Goal: Transaction & Acquisition: Purchase product/service

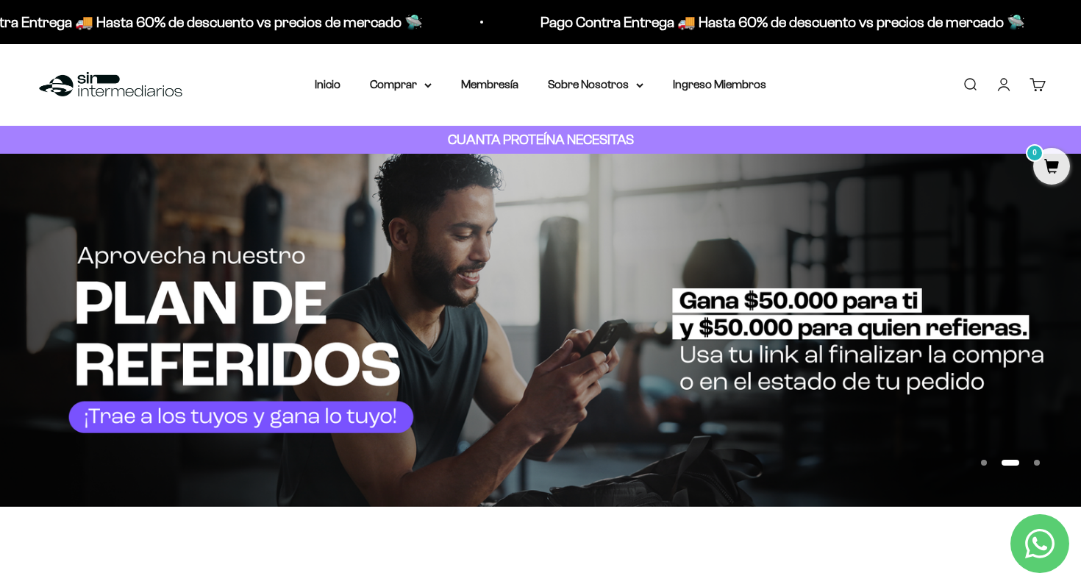
click at [1005, 88] on link "Iniciar sesión" at bounding box center [1004, 85] width 16 height 16
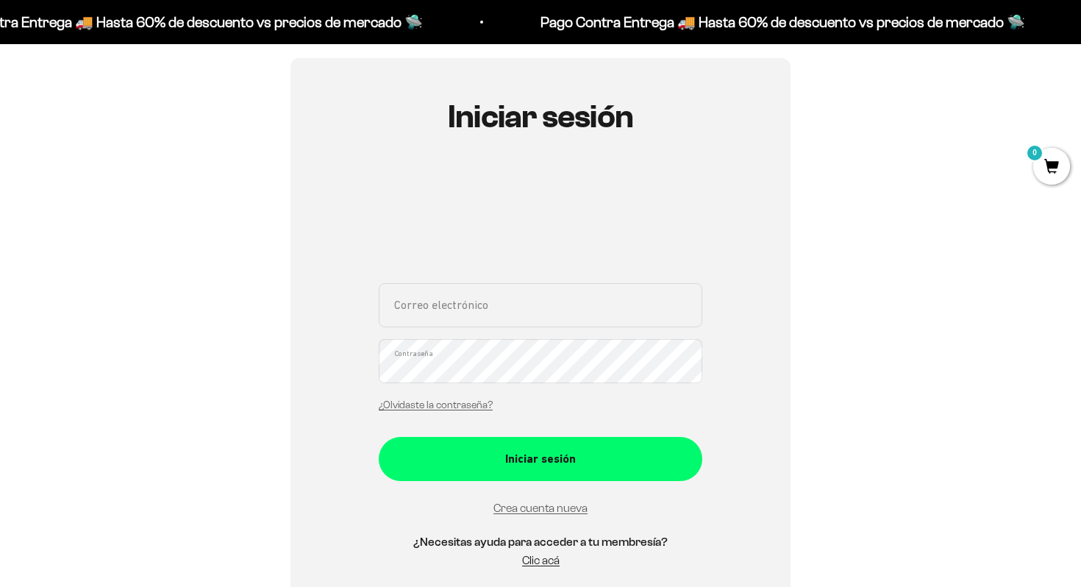
scroll to position [129, 0]
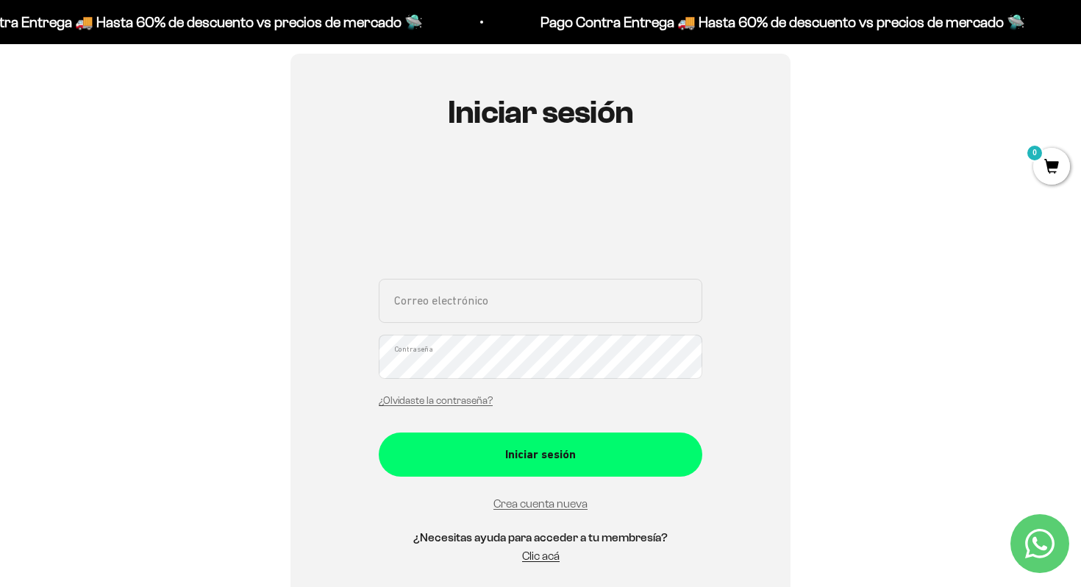
click at [603, 300] on input "Correo electrónico" at bounding box center [541, 301] width 324 height 44
type input "juanzerpa9801@gmail.com"
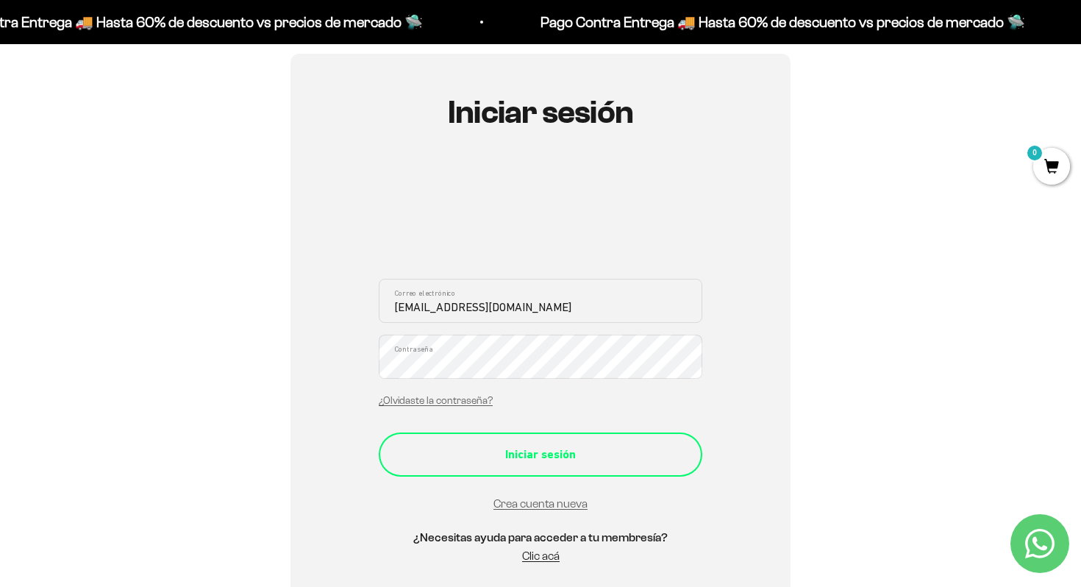
click at [562, 438] on button "Iniciar sesión" at bounding box center [541, 455] width 324 height 44
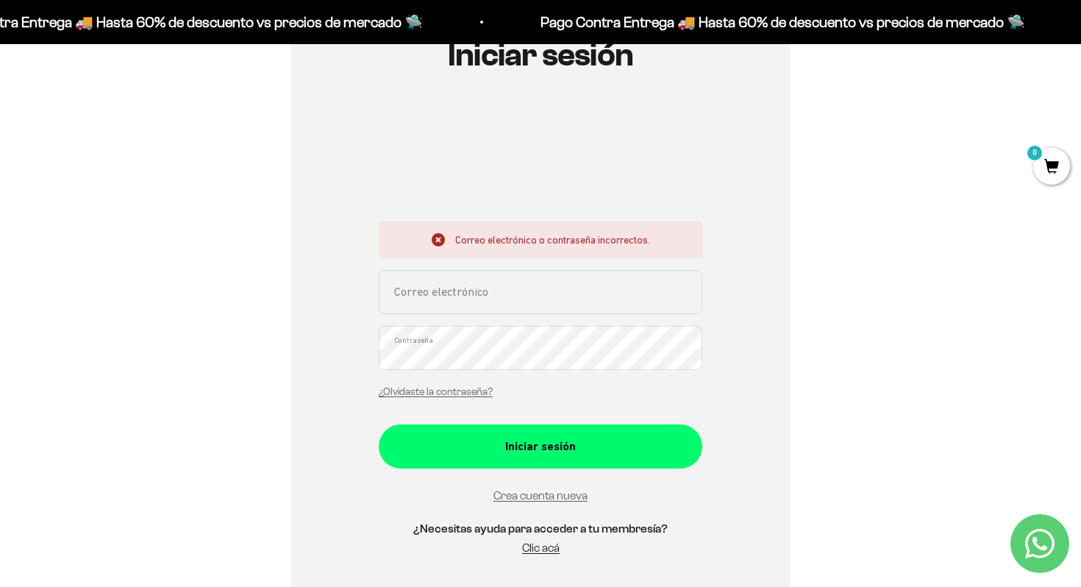
scroll to position [191, 0]
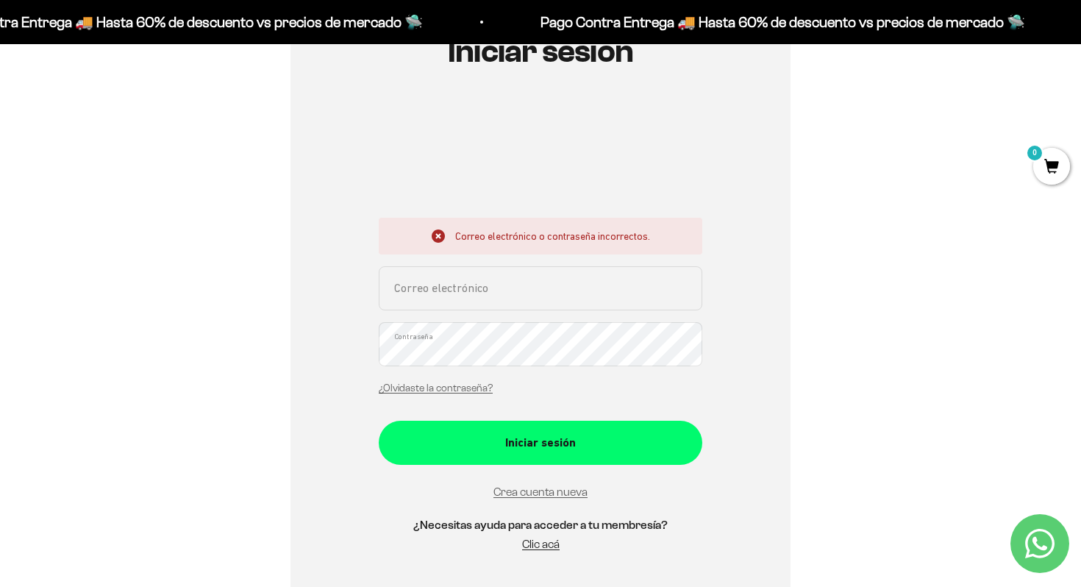
click at [525, 284] on input "Correo electrónico" at bounding box center [541, 288] width 324 height 44
click at [455, 293] on input "Correo electrónico" at bounding box center [541, 288] width 324 height 44
type input "[EMAIL_ADDRESS][DOMAIN_NAME]"
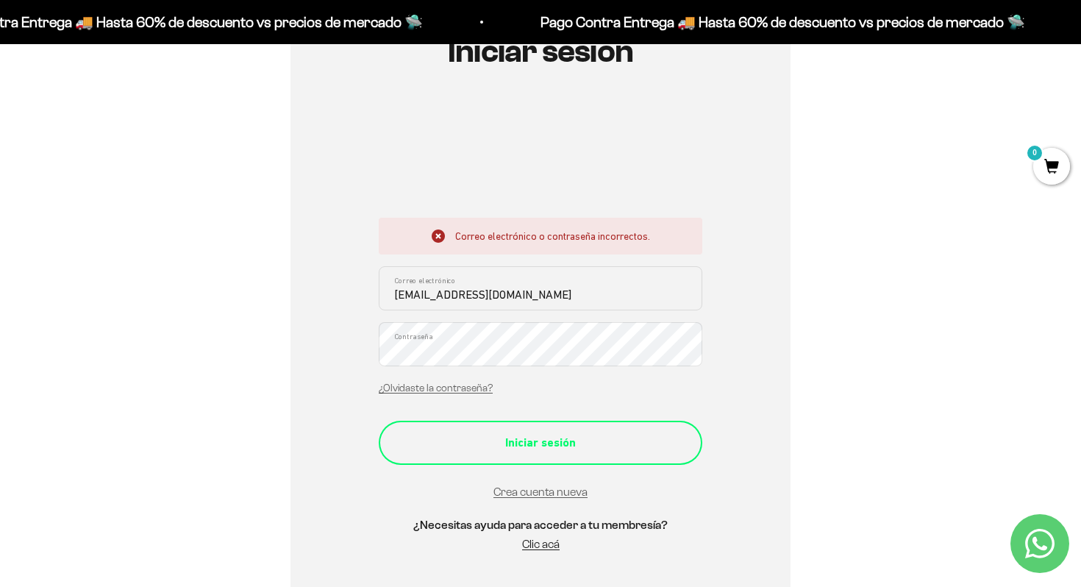
click at [529, 432] on button "Iniciar sesión" at bounding box center [541, 443] width 324 height 44
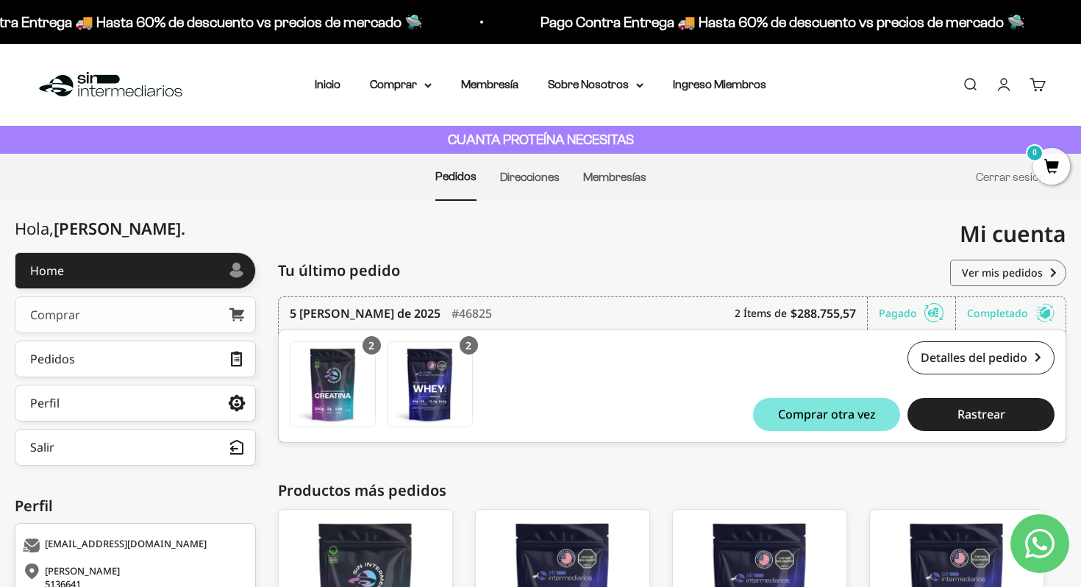
click at [162, 311] on link "Comprar" at bounding box center [135, 314] width 241 height 37
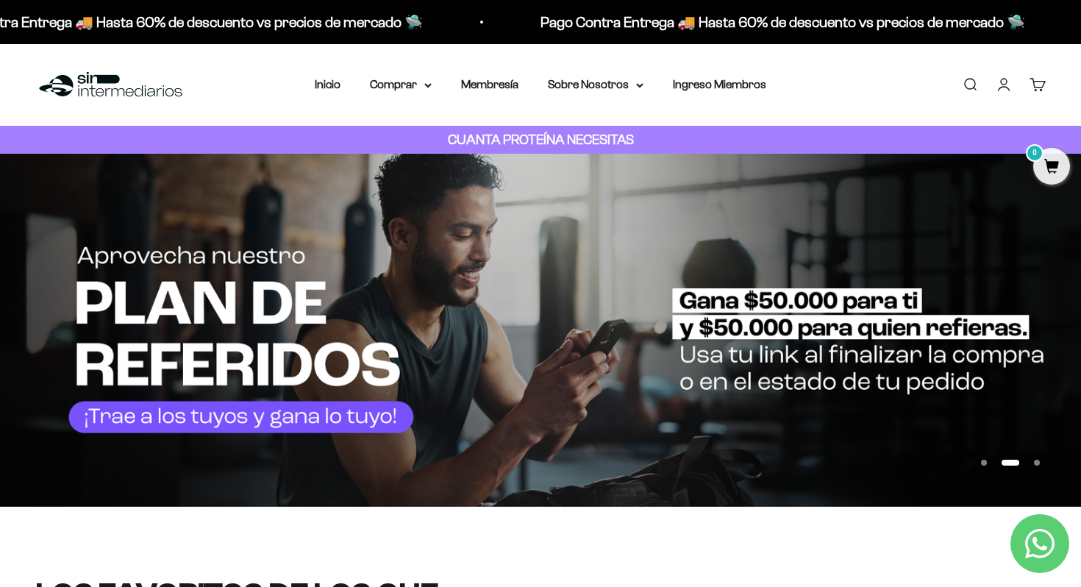
click at [1004, 86] on link "Cuenta" at bounding box center [1004, 85] width 16 height 16
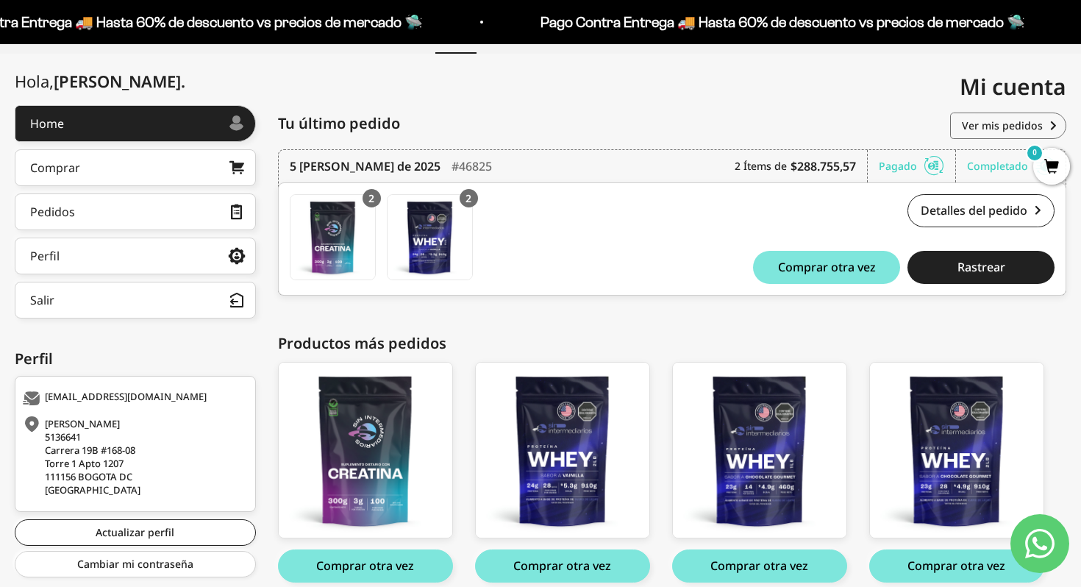
scroll to position [144, 0]
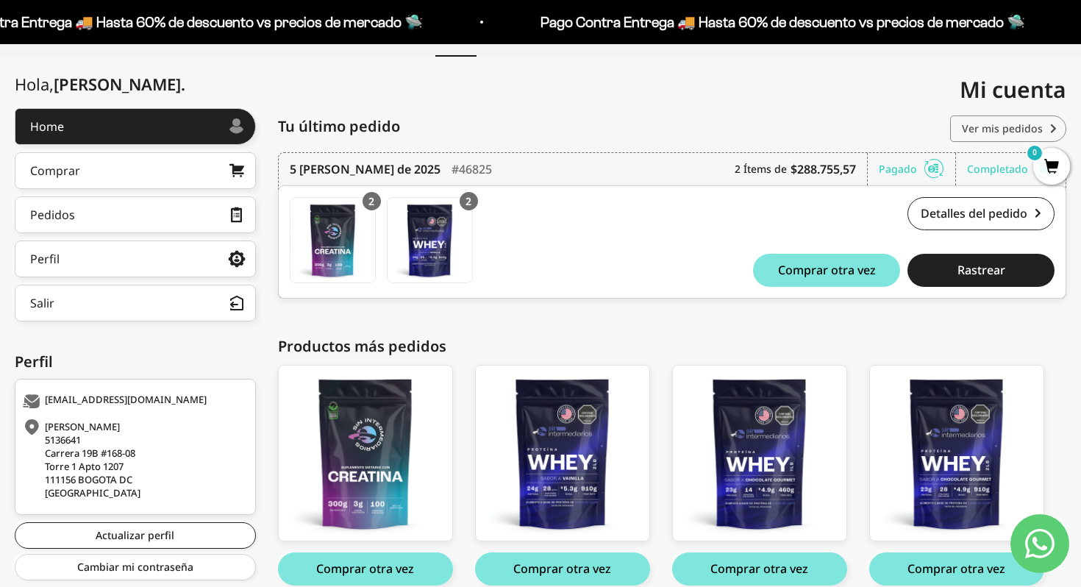
click at [964, 129] on link "Ver mis pedidos" at bounding box center [1008, 128] width 116 height 26
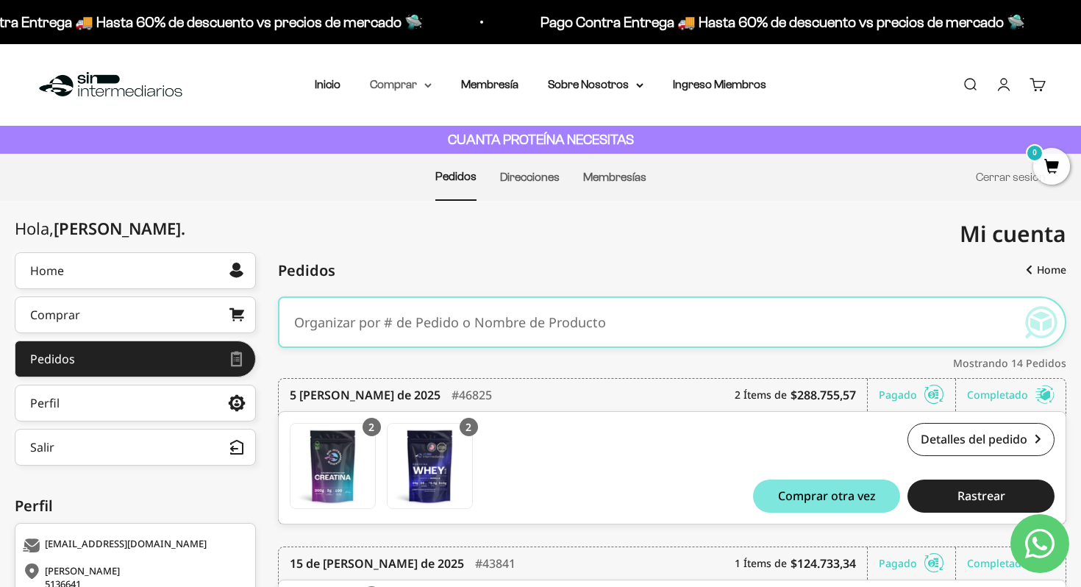
click at [418, 90] on summary "Comprar" at bounding box center [401, 84] width 62 height 19
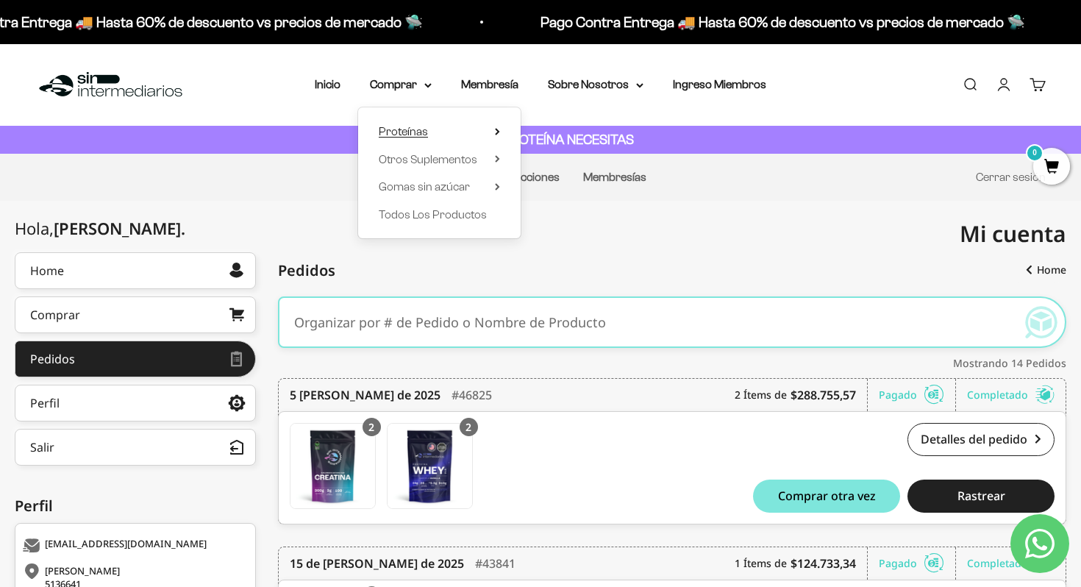
click at [419, 135] on span "Proteínas" at bounding box center [403, 131] width 49 height 13
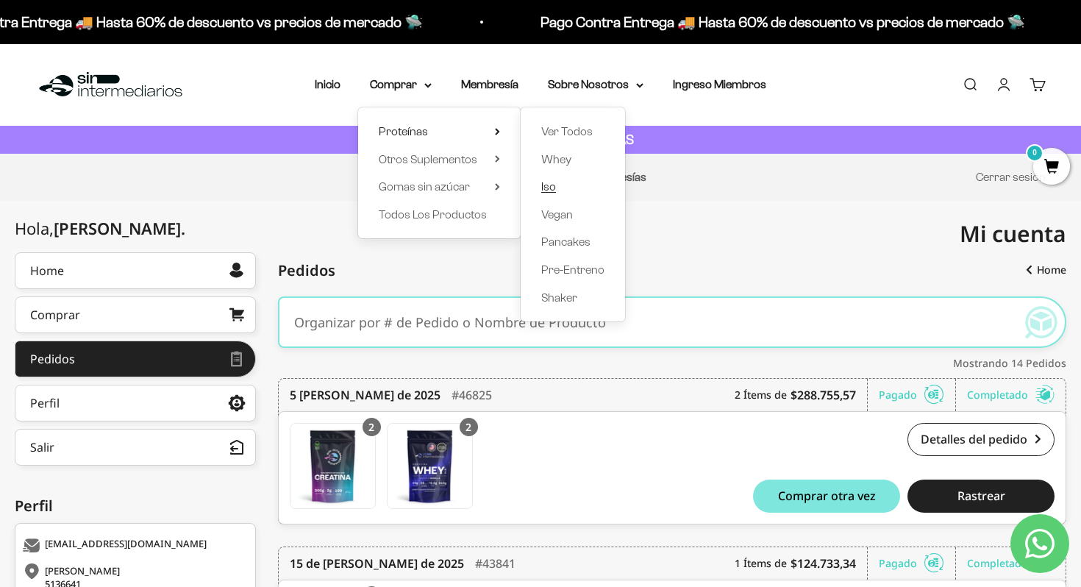
click at [553, 188] on span "Iso" at bounding box center [548, 186] width 15 height 13
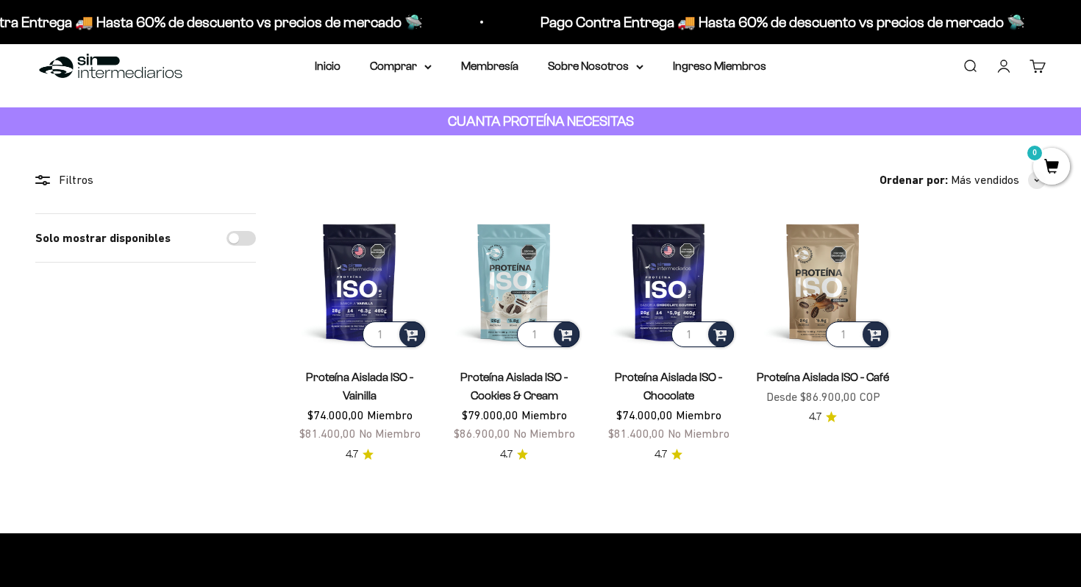
scroll to position [26, 0]
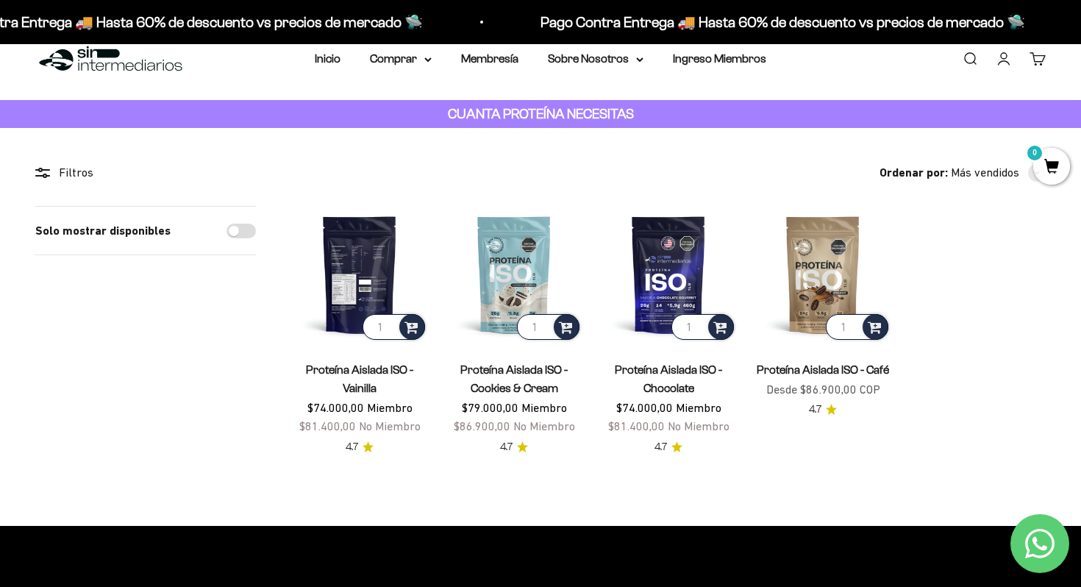
click at [376, 247] on img at bounding box center [359, 274] width 137 height 137
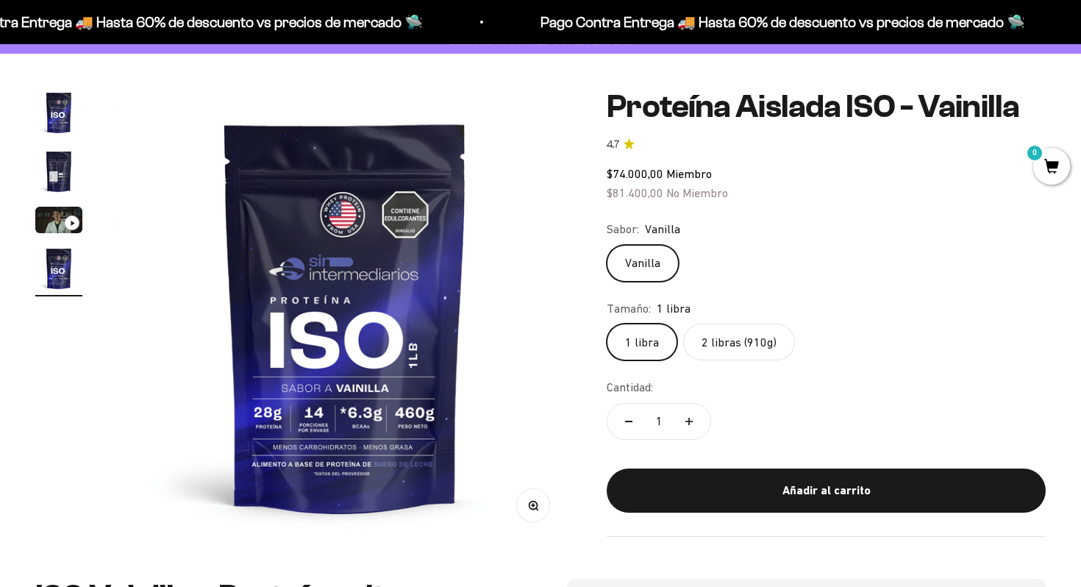
scroll to position [143, 0]
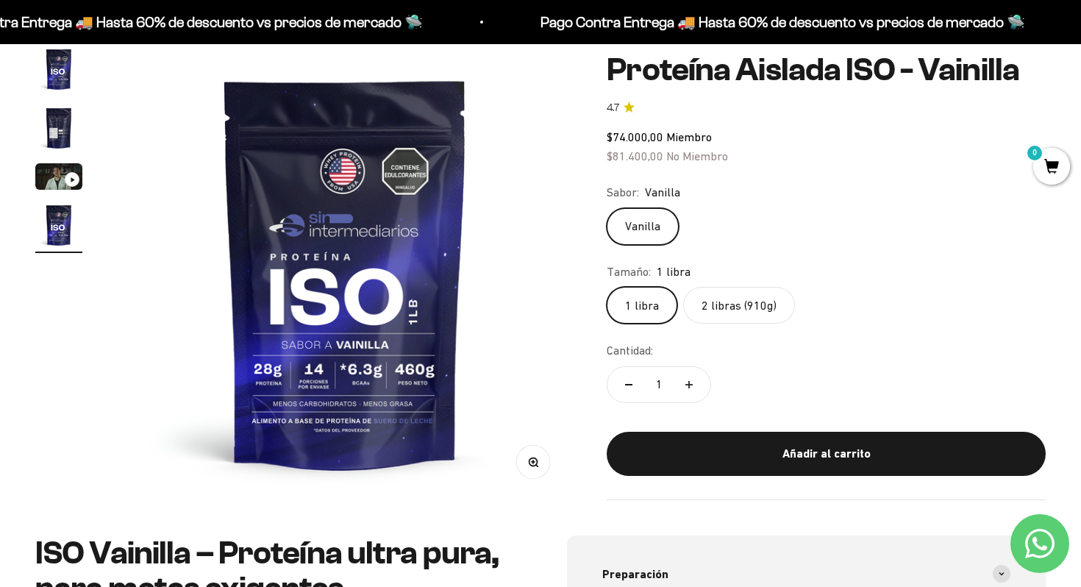
click at [733, 316] on label "2 libras (910g)" at bounding box center [739, 305] width 112 height 37
click at [607, 287] on input "2 libras (910g)" at bounding box center [606, 286] width 1 height 1
click at [653, 319] on label "1 libra" at bounding box center [642, 305] width 71 height 37
click at [607, 287] on input "1 libra" at bounding box center [606, 286] width 1 height 1
click at [719, 312] on label "2 libras (910g)" at bounding box center [739, 305] width 112 height 37
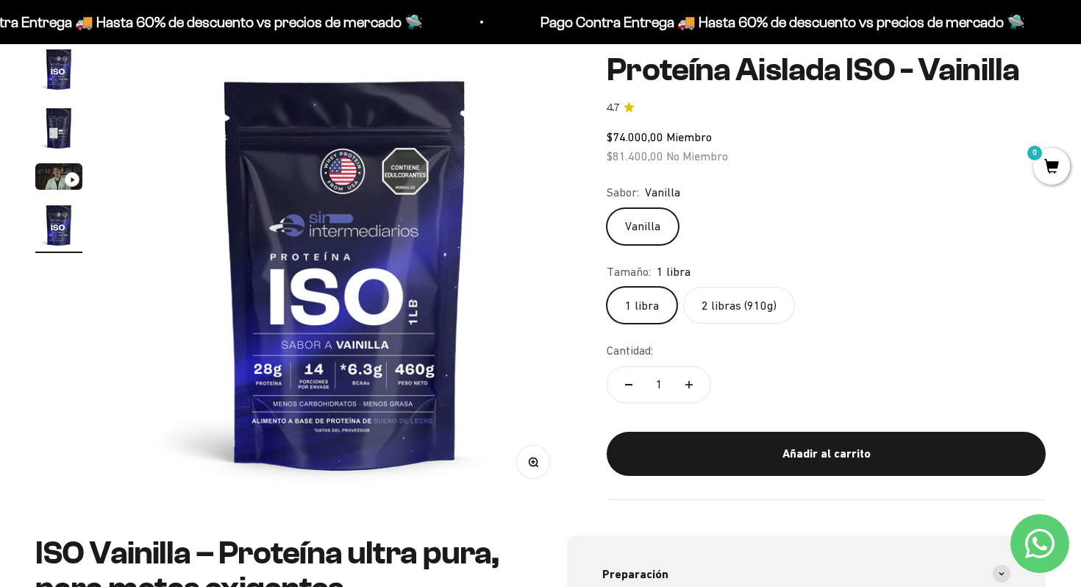
click at [607, 287] on input "2 libras (910g)" at bounding box center [606, 286] width 1 height 1
click at [667, 302] on label "1 libra" at bounding box center [642, 305] width 71 height 37
click at [607, 287] on input "1 libra" at bounding box center [606, 286] width 1 height 1
click at [711, 302] on label "2 libras (910g)" at bounding box center [739, 305] width 112 height 37
click at [607, 287] on input "2 libras (910g)" at bounding box center [606, 286] width 1 height 1
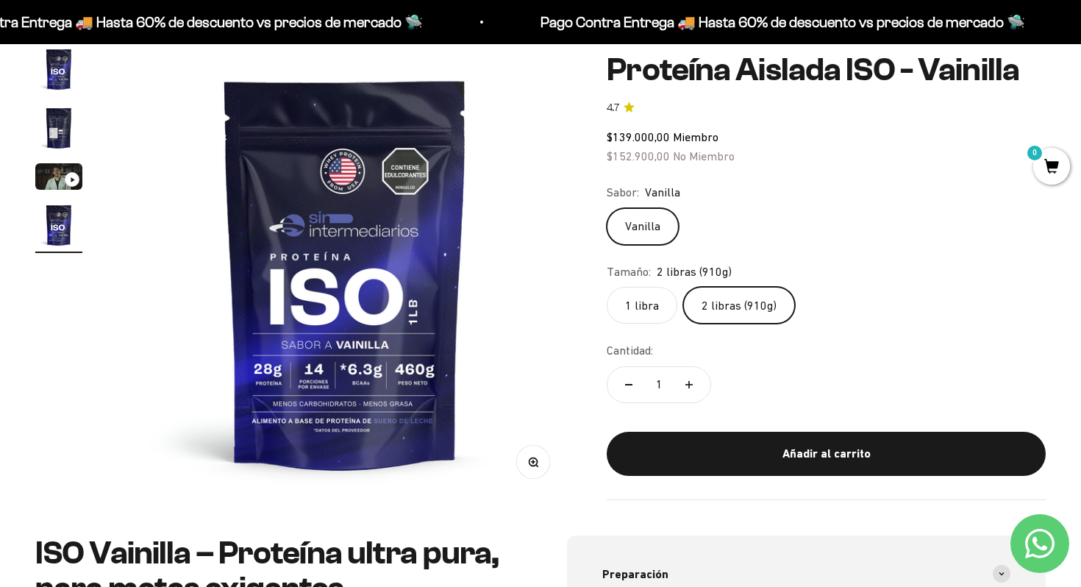
click at [725, 312] on label "2 libras (910g)" at bounding box center [739, 305] width 112 height 37
click at [607, 287] on input "2 libras (910g)" at bounding box center [606, 286] width 1 height 1
click at [641, 302] on label "1 libra" at bounding box center [642, 305] width 71 height 37
click at [607, 287] on input "1 libra" at bounding box center [606, 286] width 1 height 1
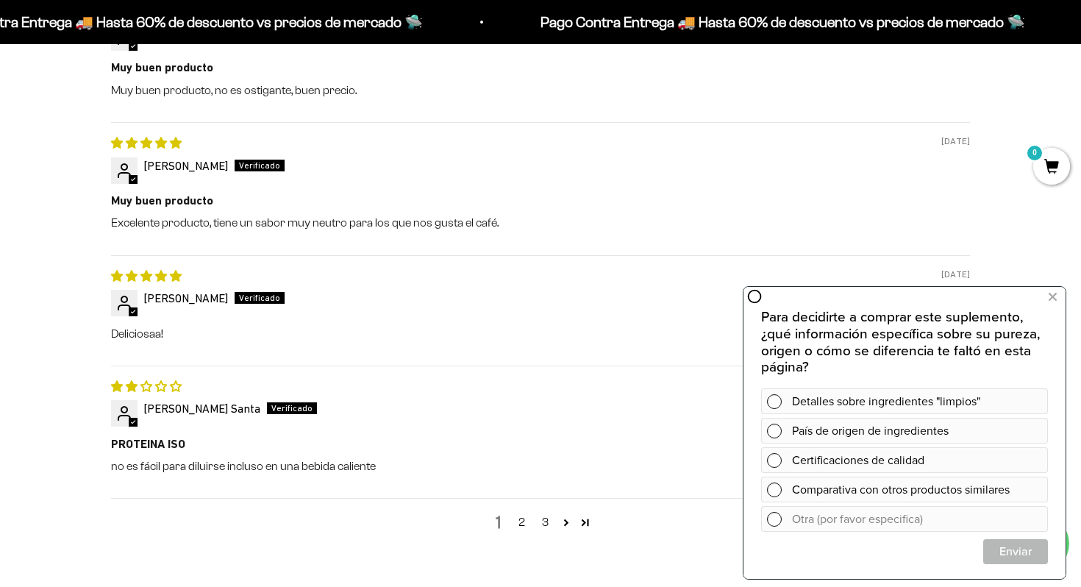
scroll to position [2013, 0]
click at [1059, 296] on button at bounding box center [1052, 297] width 26 height 24
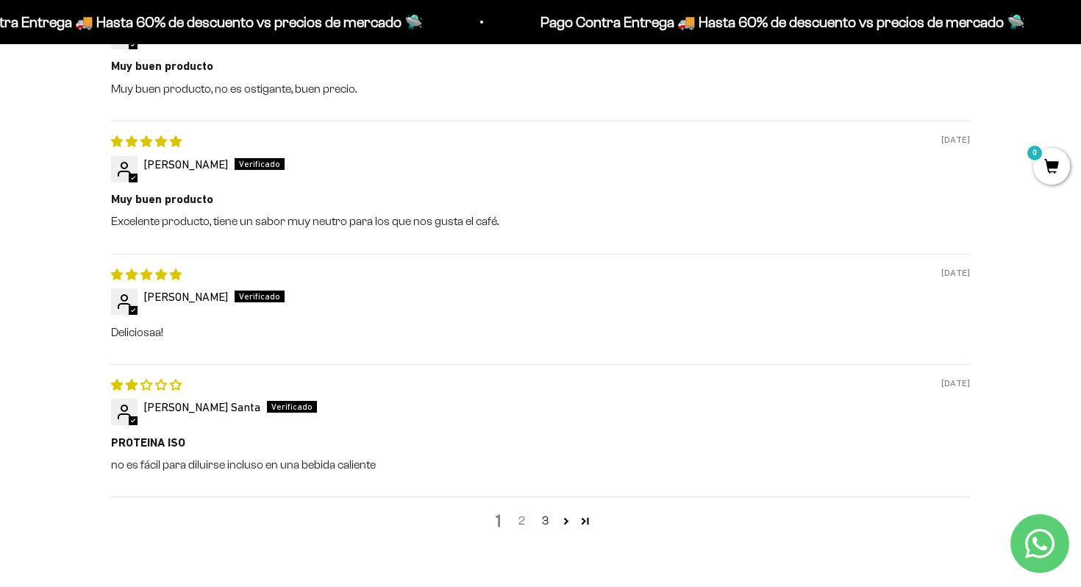
click at [525, 527] on link "2" at bounding box center [522, 521] width 24 height 18
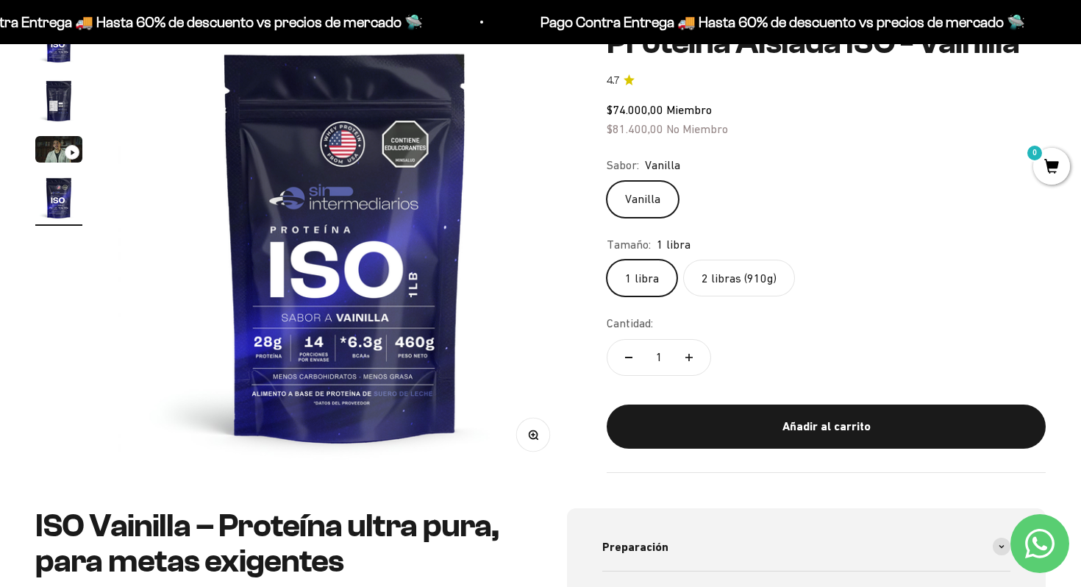
scroll to position [85, 0]
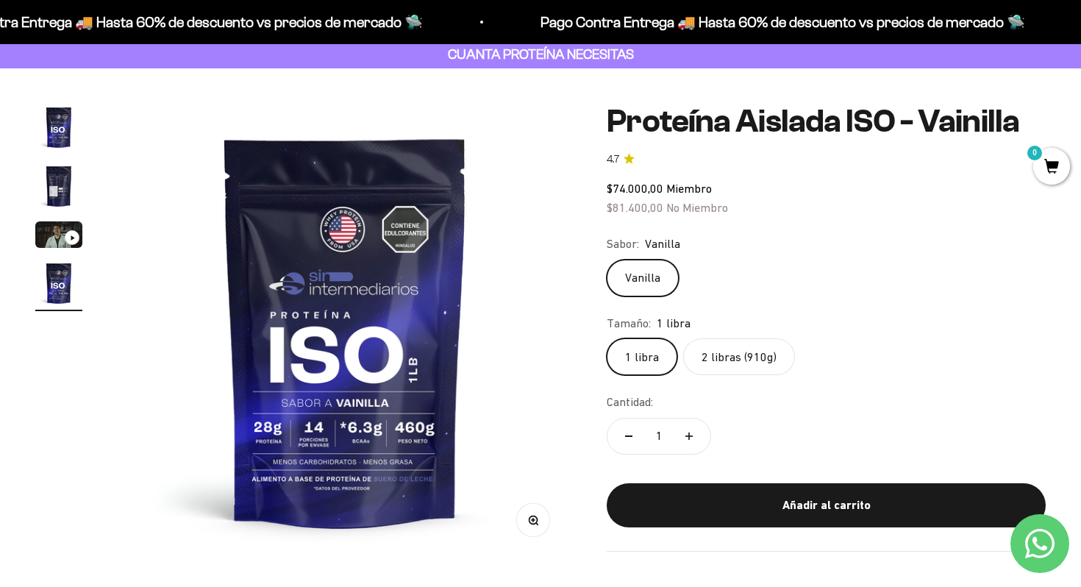
click at [735, 362] on label "2 libras (910g)" at bounding box center [739, 356] width 112 height 37
click at [607, 338] on input "2 libras (910g)" at bounding box center [606, 338] width 1 height 1
click at [57, 240] on img "Ir al artículo 3" at bounding box center [58, 234] width 47 height 26
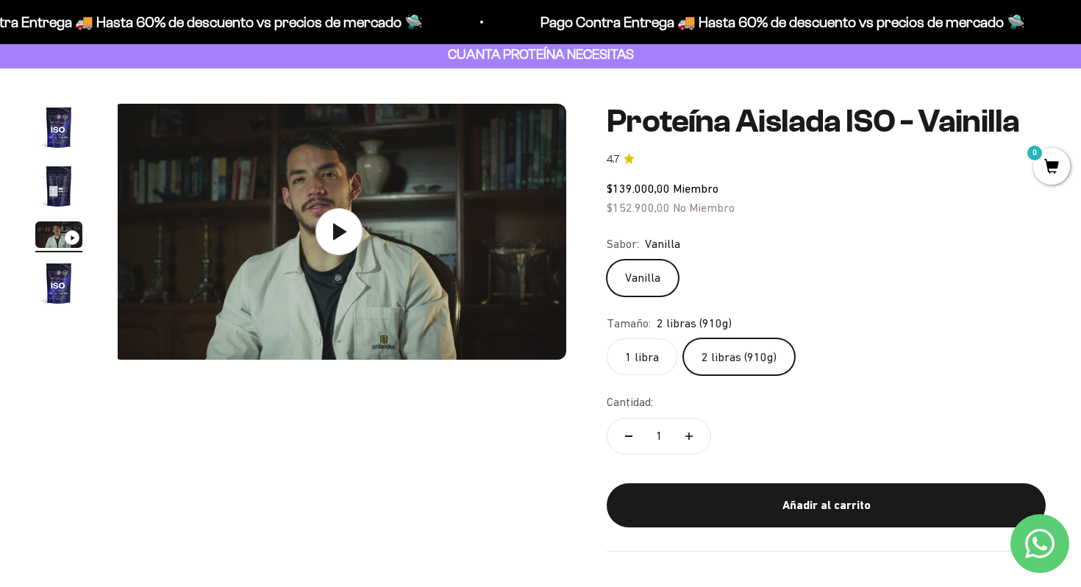
scroll to position [0, 943]
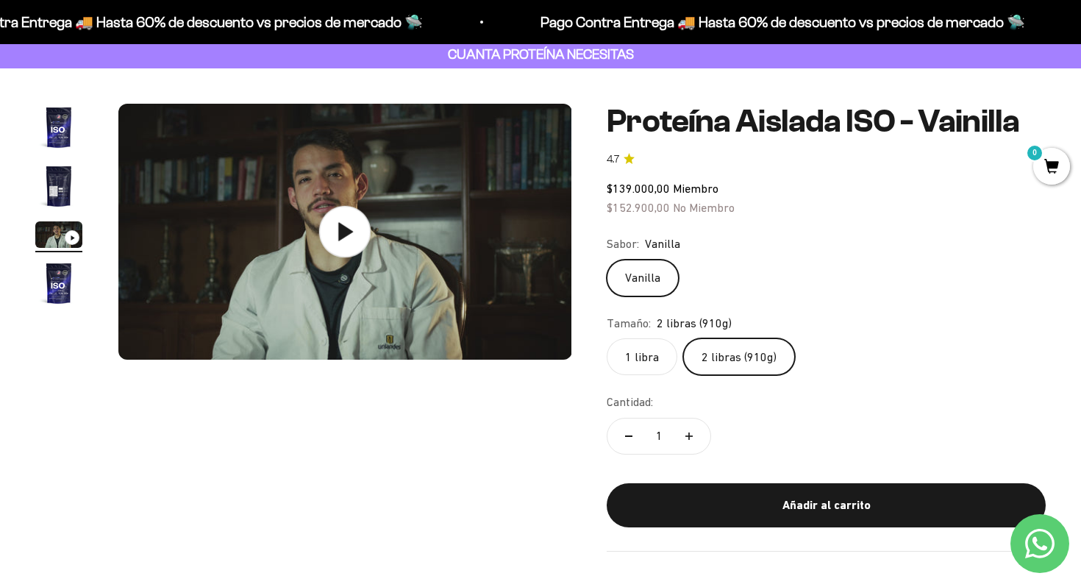
click at [346, 230] on icon at bounding box center [345, 231] width 15 height 18
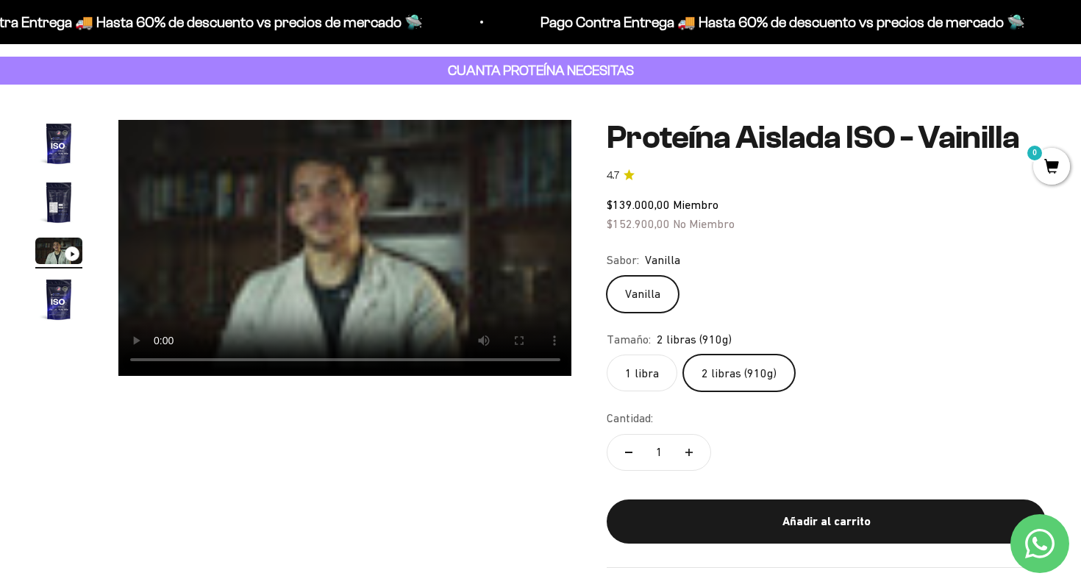
scroll to position [77, 0]
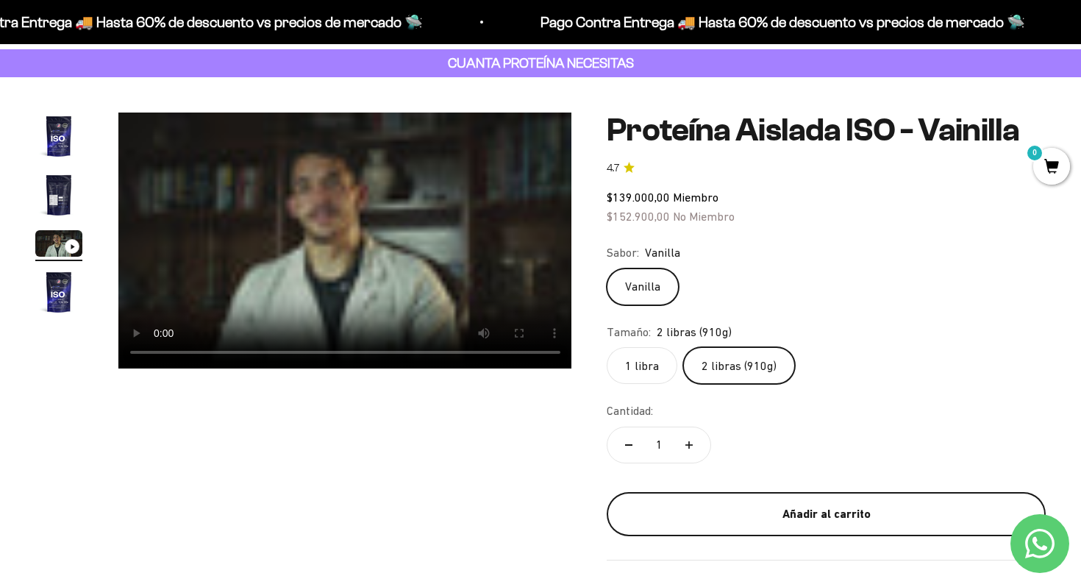
click at [705, 502] on button "Añadir al carrito" at bounding box center [826, 514] width 439 height 44
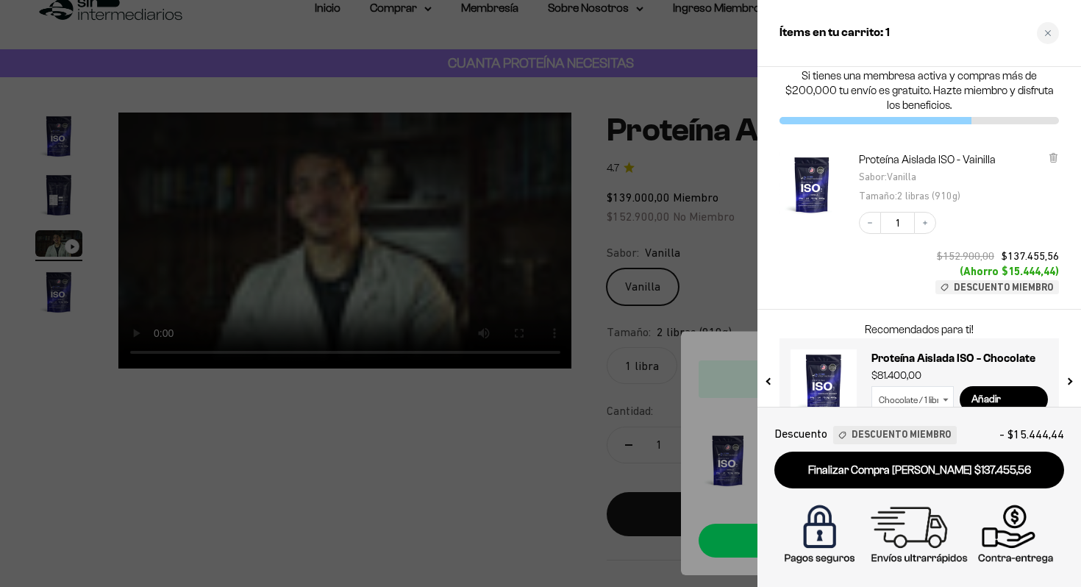
scroll to position [0, 0]
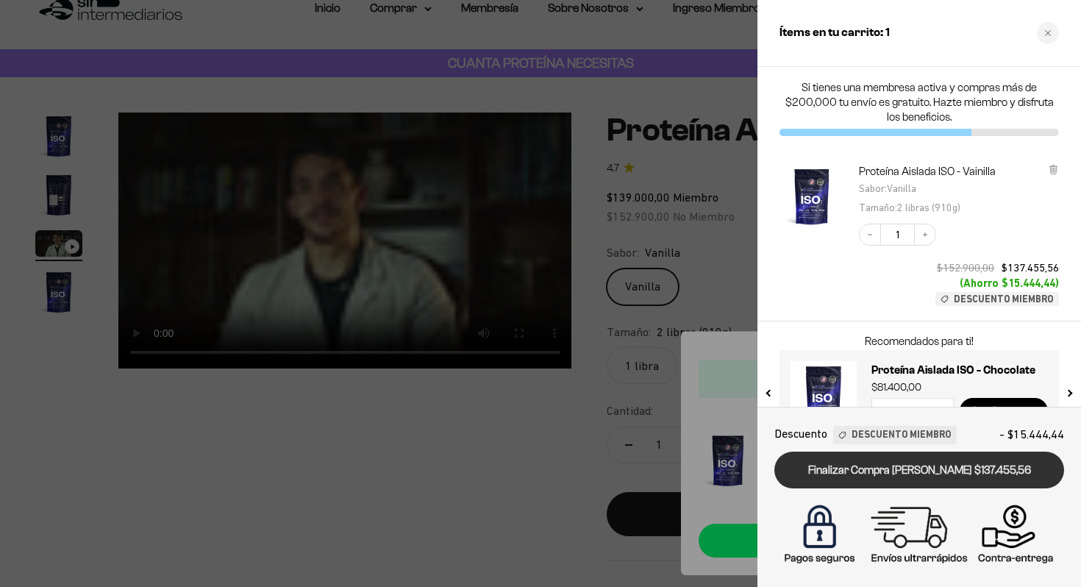
click at [861, 462] on link "Finalizar Compra [PERSON_NAME] $137.455,56" at bounding box center [920, 471] width 290 height 38
